Goal: Information Seeking & Learning: Learn about a topic

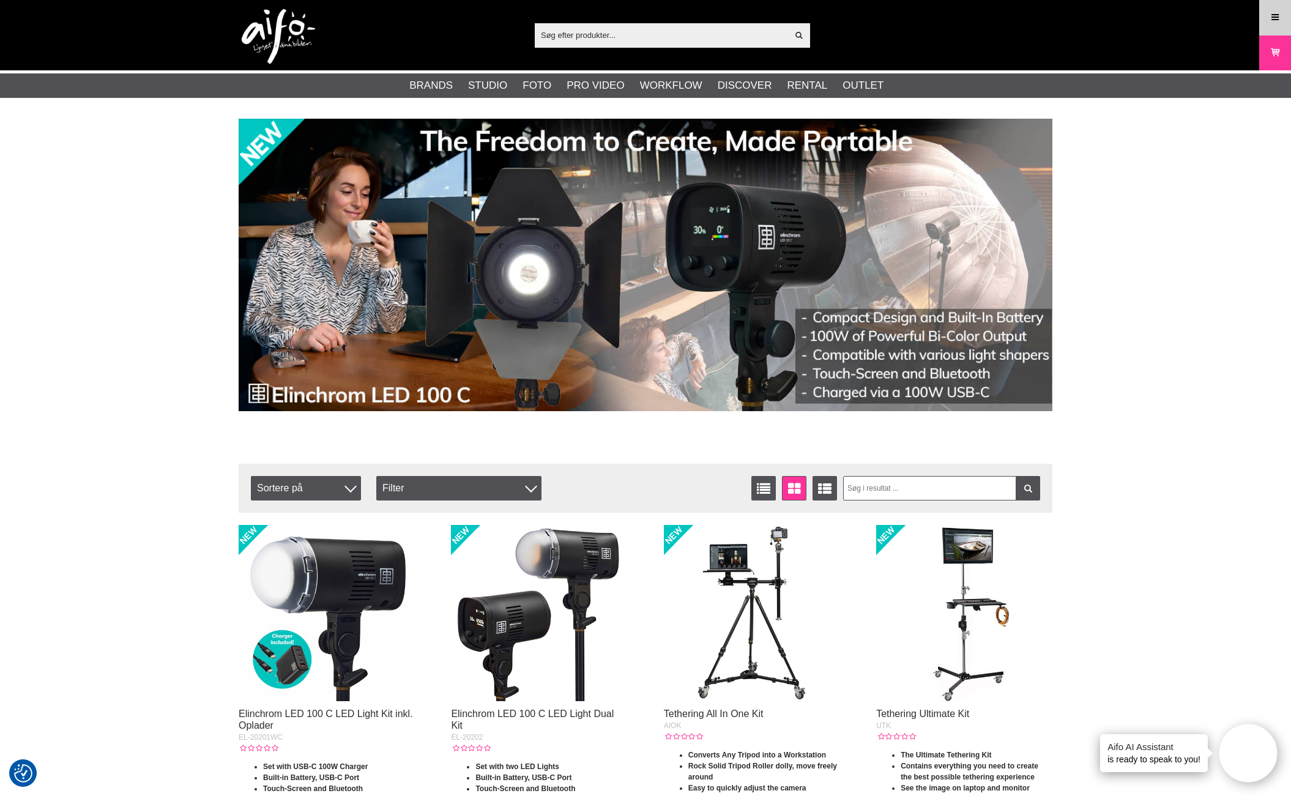
click at [1274, 9] on link "Meny" at bounding box center [1275, 17] width 31 height 29
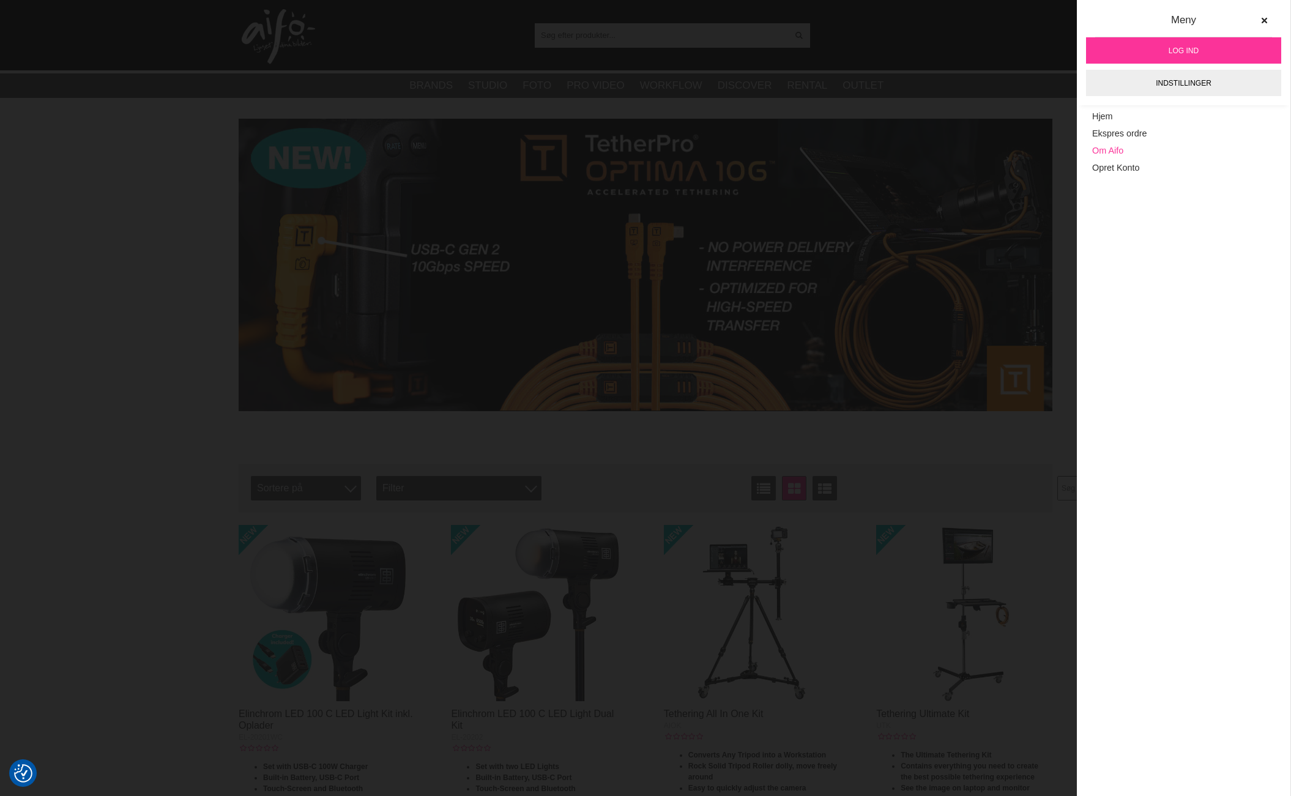
click at [1108, 154] on link "Om Aifo" at bounding box center [1183, 151] width 183 height 17
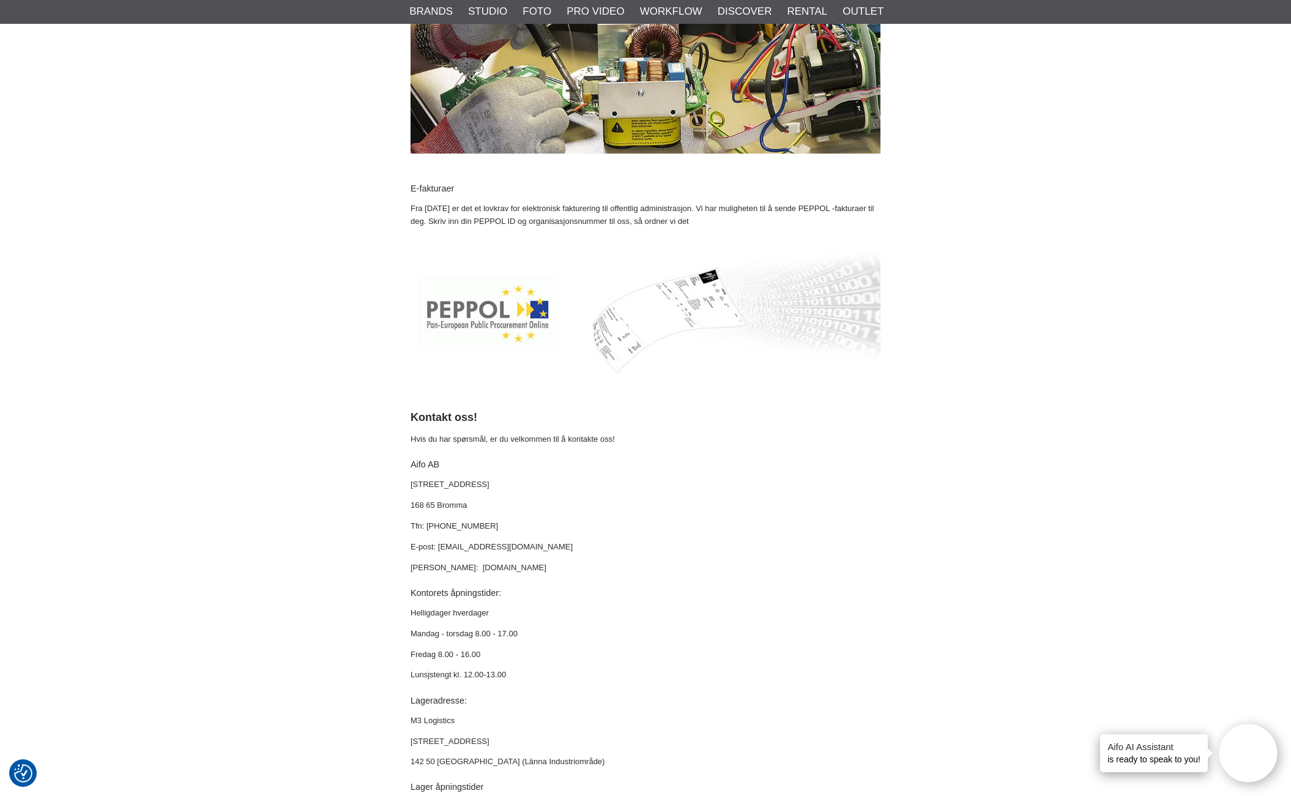
scroll to position [3196, 0]
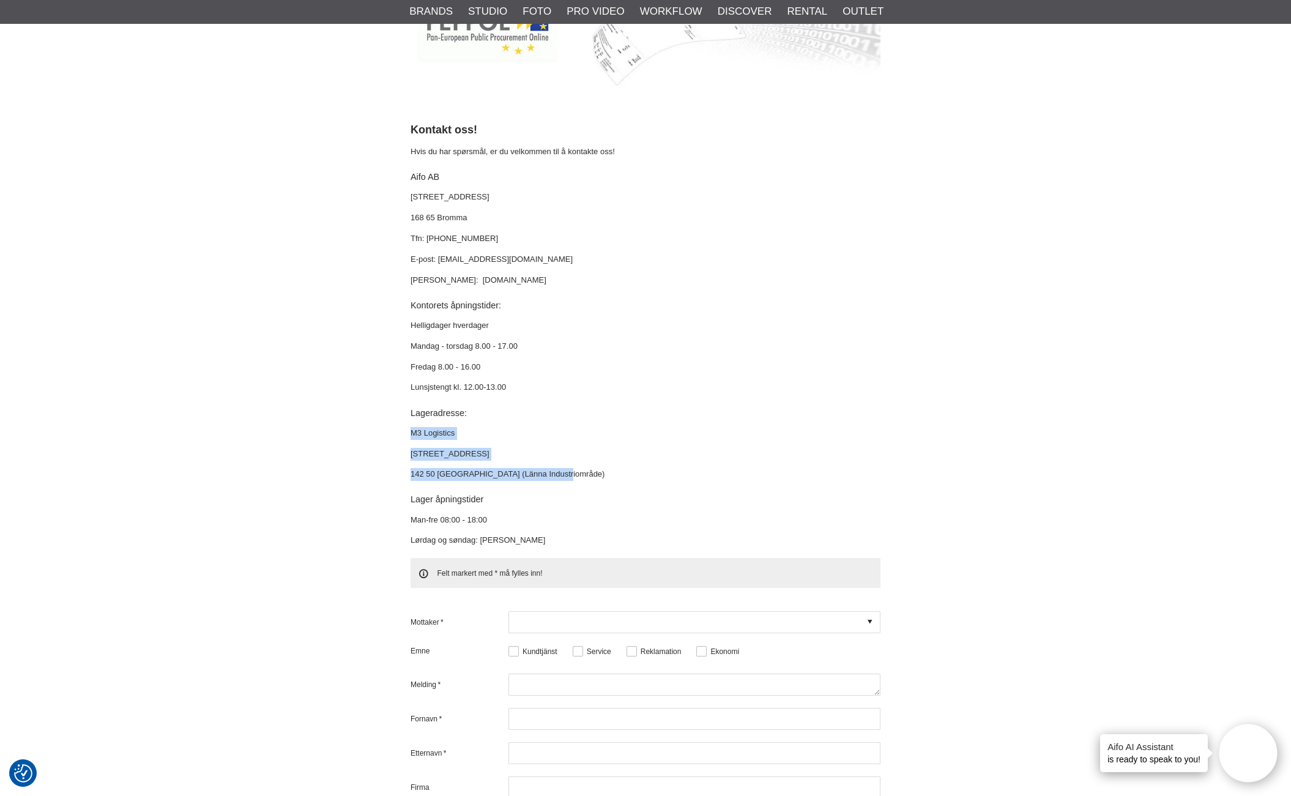
drag, startPoint x: 493, startPoint y: 475, endPoint x: 398, endPoint y: 422, distance: 108.0
